Goal: Information Seeking & Learning: Learn about a topic

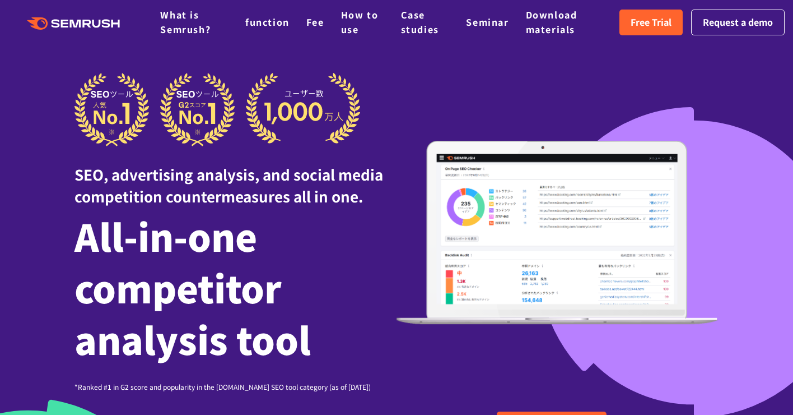
click at [42, 125] on div at bounding box center [396, 355] width 793 height 711
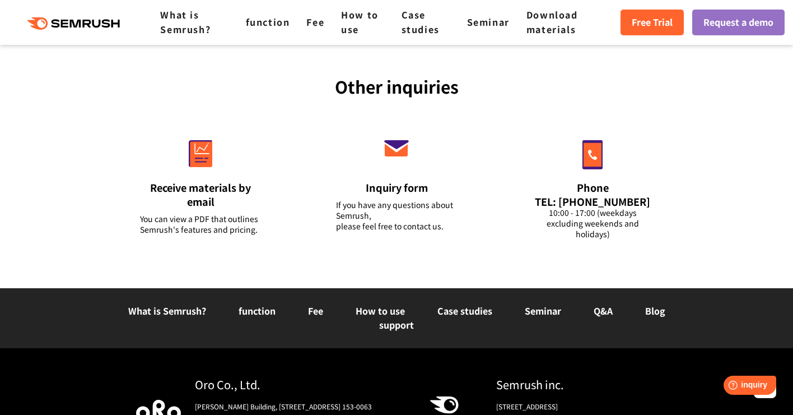
scroll to position [4332, 0]
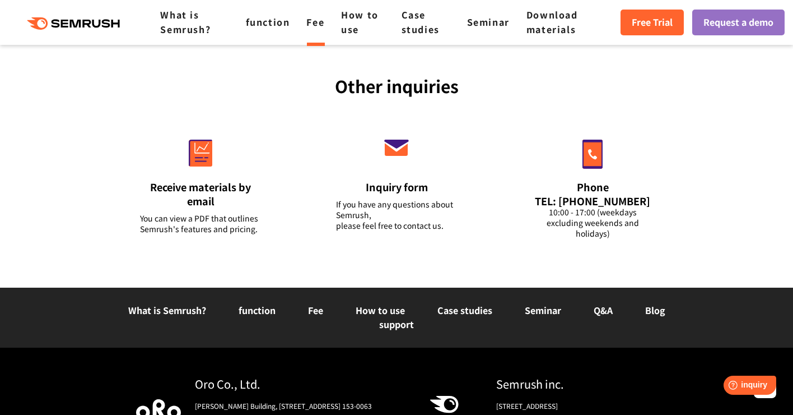
click at [314, 20] on font "Fee" at bounding box center [315, 21] width 18 height 13
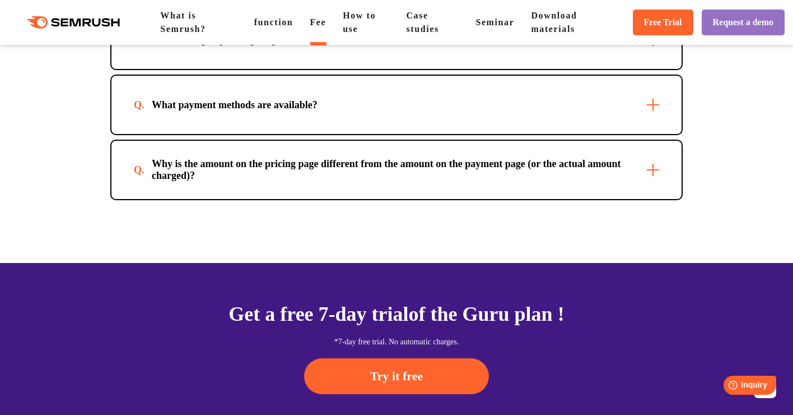
scroll to position [3739, 0]
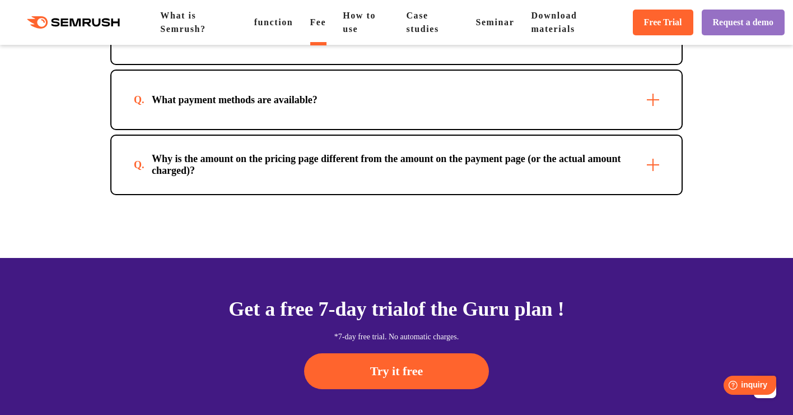
click at [655, 176] on div "Why is the amount on the pricing page different from the amount on the payment …" at bounding box center [396, 165] width 525 height 24
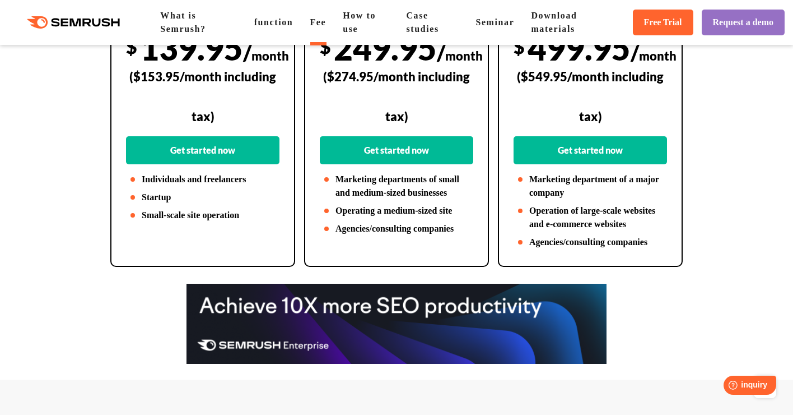
scroll to position [0, 0]
